Goal: Information Seeking & Learning: Understand process/instructions

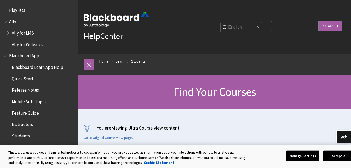
click at [279, 27] on input "Search Query" at bounding box center [295, 26] width 48 height 10
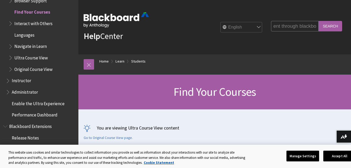
scroll to position [0, 52]
type input "how to submit assignment through blackboard"
click at [318, 21] on input "Search" at bounding box center [330, 26] width 24 height 10
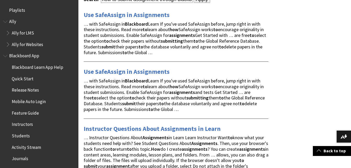
scroll to position [78, 0]
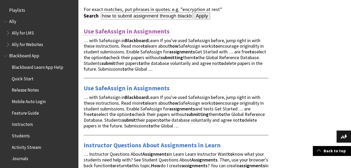
click at [165, 31] on link "Use SafeAssign in Assignments" at bounding box center [127, 31] width 86 height 8
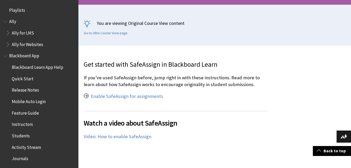
scroll to position [765, 0]
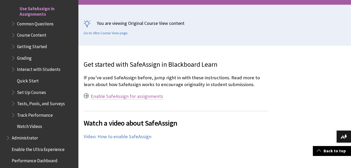
click at [142, 99] on link "Enable SafeAssign for assignments" at bounding box center [127, 96] width 72 height 6
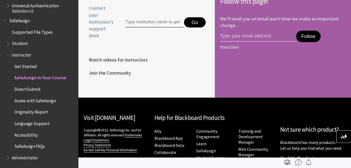
scroll to position [1385, 0]
